Goal: Find specific page/section: Find specific page/section

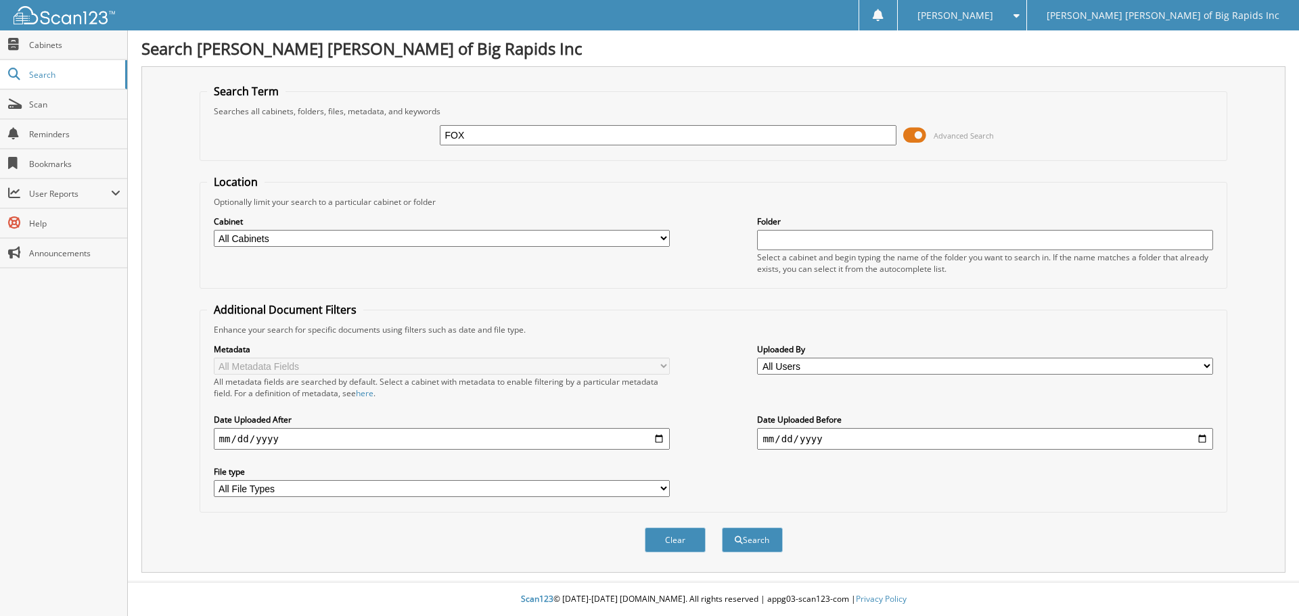
type input "FOX"
click at [722, 528] on button "Search" at bounding box center [752, 540] width 61 height 25
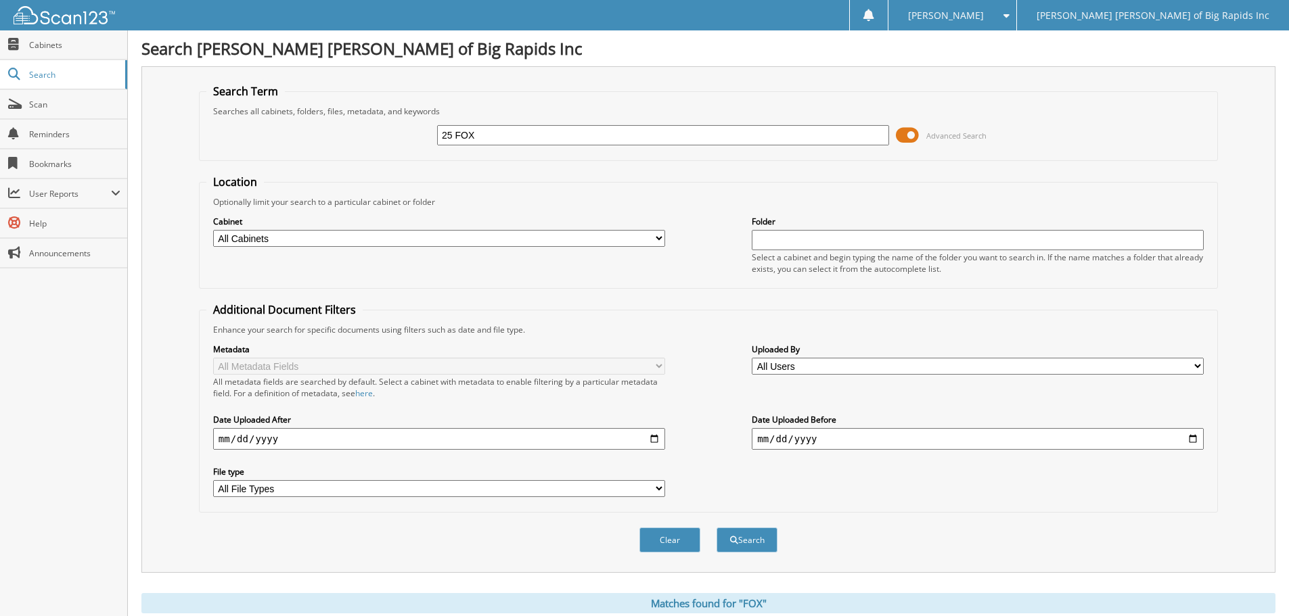
type input "25 FOX"
click at [716, 528] on button "Search" at bounding box center [746, 540] width 61 height 25
type input "25 FOX"
click at [414, 243] on select "All Cabinets ACCOUNTS PAYABLE ACCOUNTS RECEIVABLE BANK RECS CAR DEALS CASHIER R…" at bounding box center [439, 238] width 452 height 17
select select "12495"
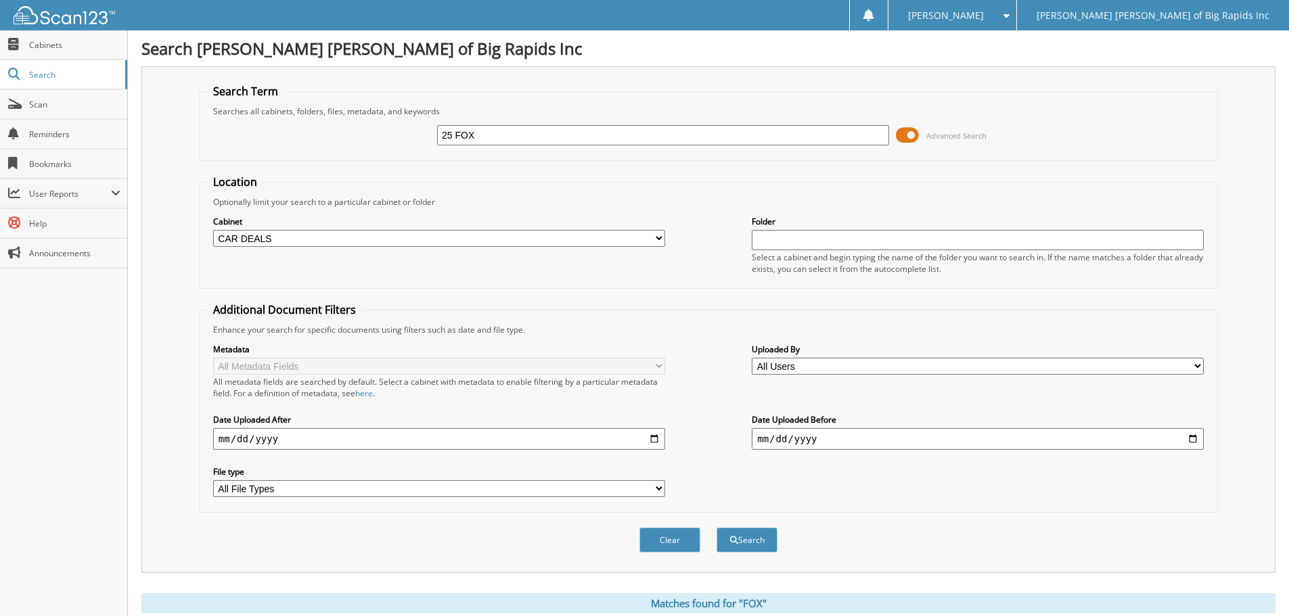
click at [213, 230] on select "All Cabinets ACCOUNTS PAYABLE ACCOUNTS RECEIVABLE BANK RECS CAR DEALS CASHIER R…" at bounding box center [439, 238] width 452 height 17
click at [758, 534] on button "Search" at bounding box center [746, 540] width 61 height 25
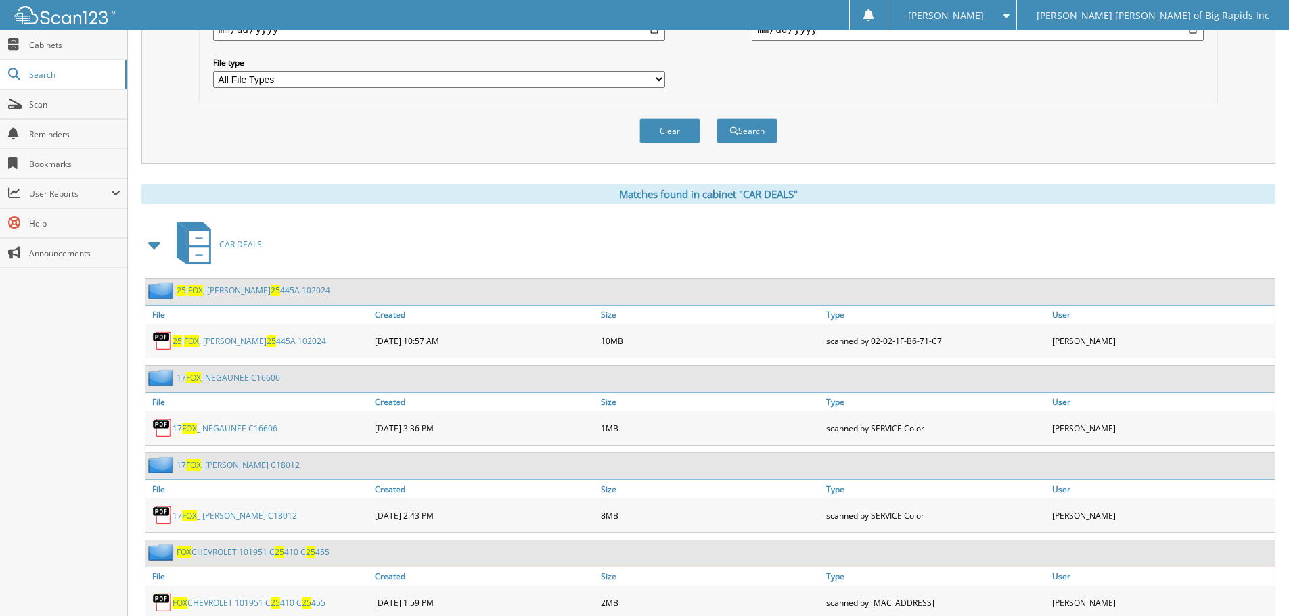
scroll to position [406, 0]
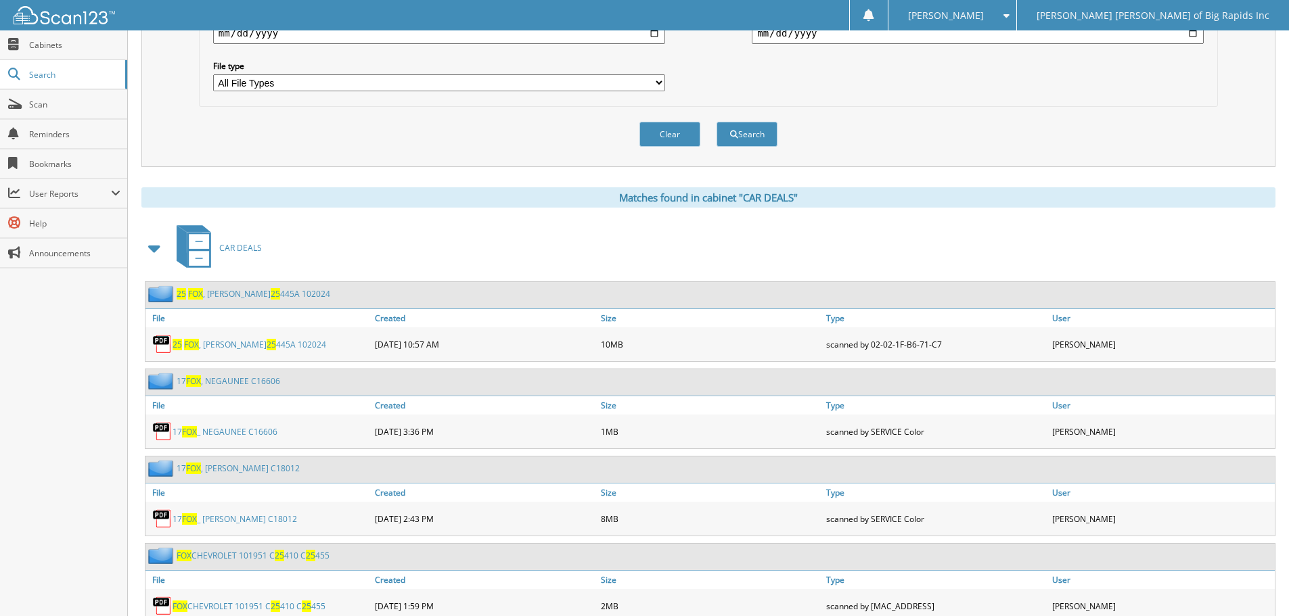
click at [279, 291] on link "25 [PERSON_NAME] 25 445A 102024" at bounding box center [254, 294] width 154 height 12
